Goal: Find specific page/section: Find specific page/section

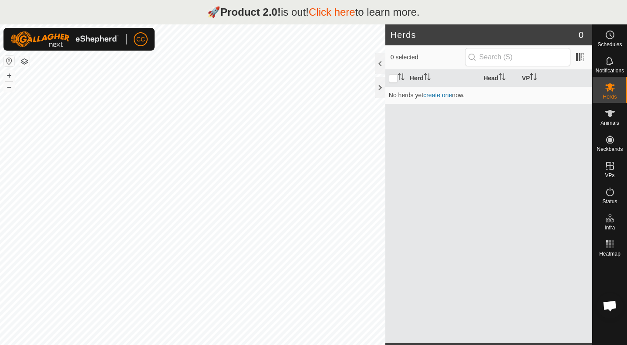
click at [203, 344] on html "🚀 Product 2.0! is out! Click here to learn more. CC Schedules Notifications Her…" at bounding box center [313, 172] width 627 height 345
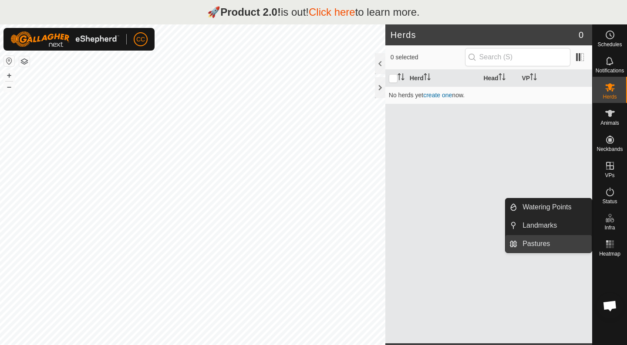
click at [544, 241] on link "Pastures" at bounding box center [555, 243] width 75 height 17
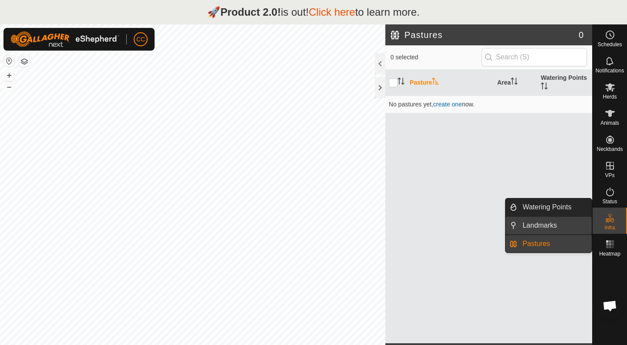
click at [550, 224] on link "Landmarks" at bounding box center [555, 225] width 75 height 17
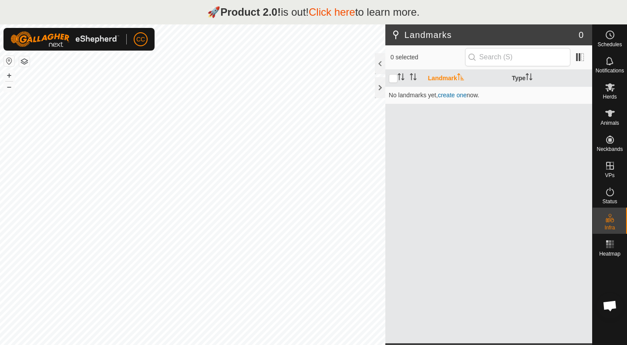
click at [21, 61] on button "button" at bounding box center [24, 61] width 10 height 10
click at [613, 195] on icon at bounding box center [610, 191] width 10 height 10
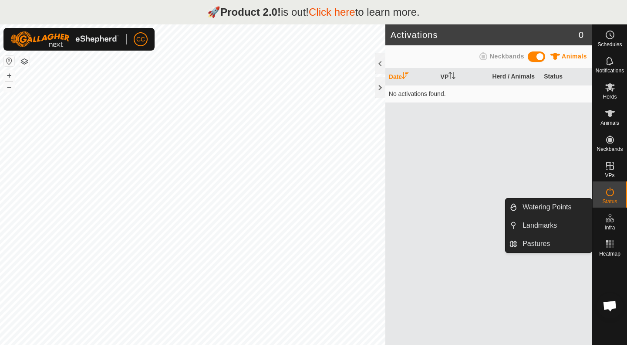
click at [609, 224] on es-infrastructure-svg-icon at bounding box center [611, 218] width 16 height 14
click at [611, 225] on span "Infra" at bounding box center [610, 227] width 10 height 5
click at [613, 226] on span "Infra" at bounding box center [610, 227] width 10 height 5
click at [604, 221] on es-infrastructure-svg-icon at bounding box center [611, 218] width 16 height 14
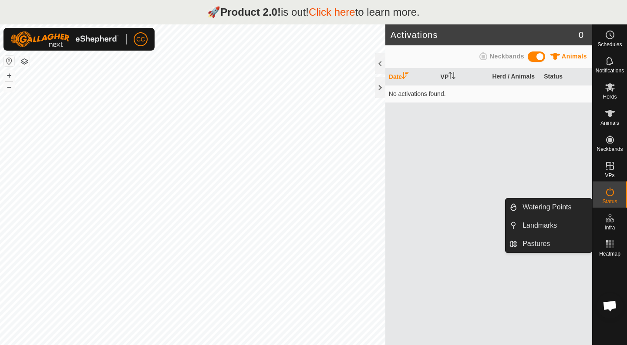
click at [610, 221] on icon at bounding box center [610, 218] width 10 height 10
click at [609, 225] on span "Infra" at bounding box center [610, 227] width 10 height 5
click at [534, 243] on link "Pastures" at bounding box center [555, 243] width 75 height 17
